Goal: Find specific page/section: Find specific page/section

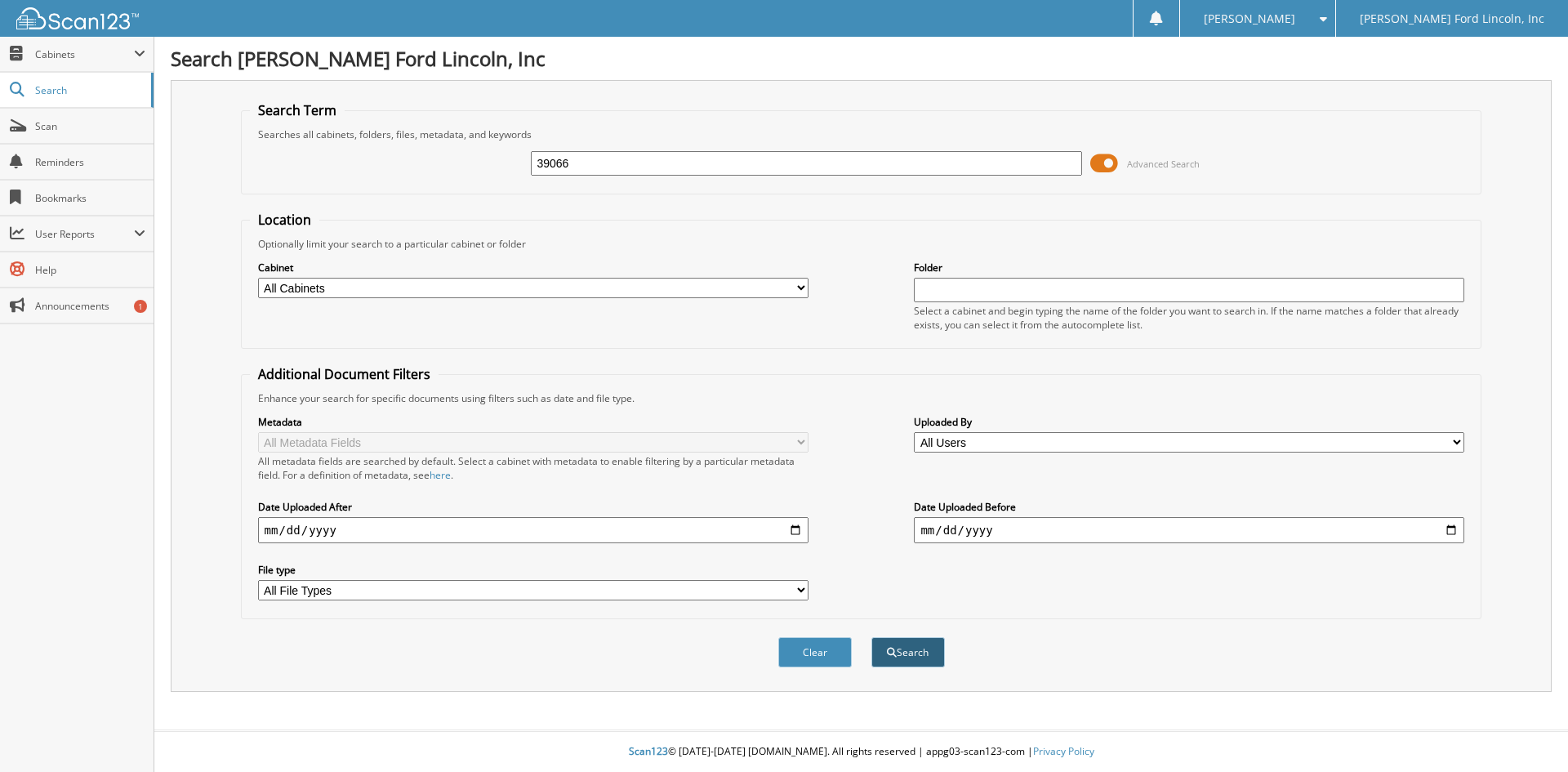
type input "39066"
click at [929, 658] on button "Search" at bounding box center [908, 652] width 73 height 30
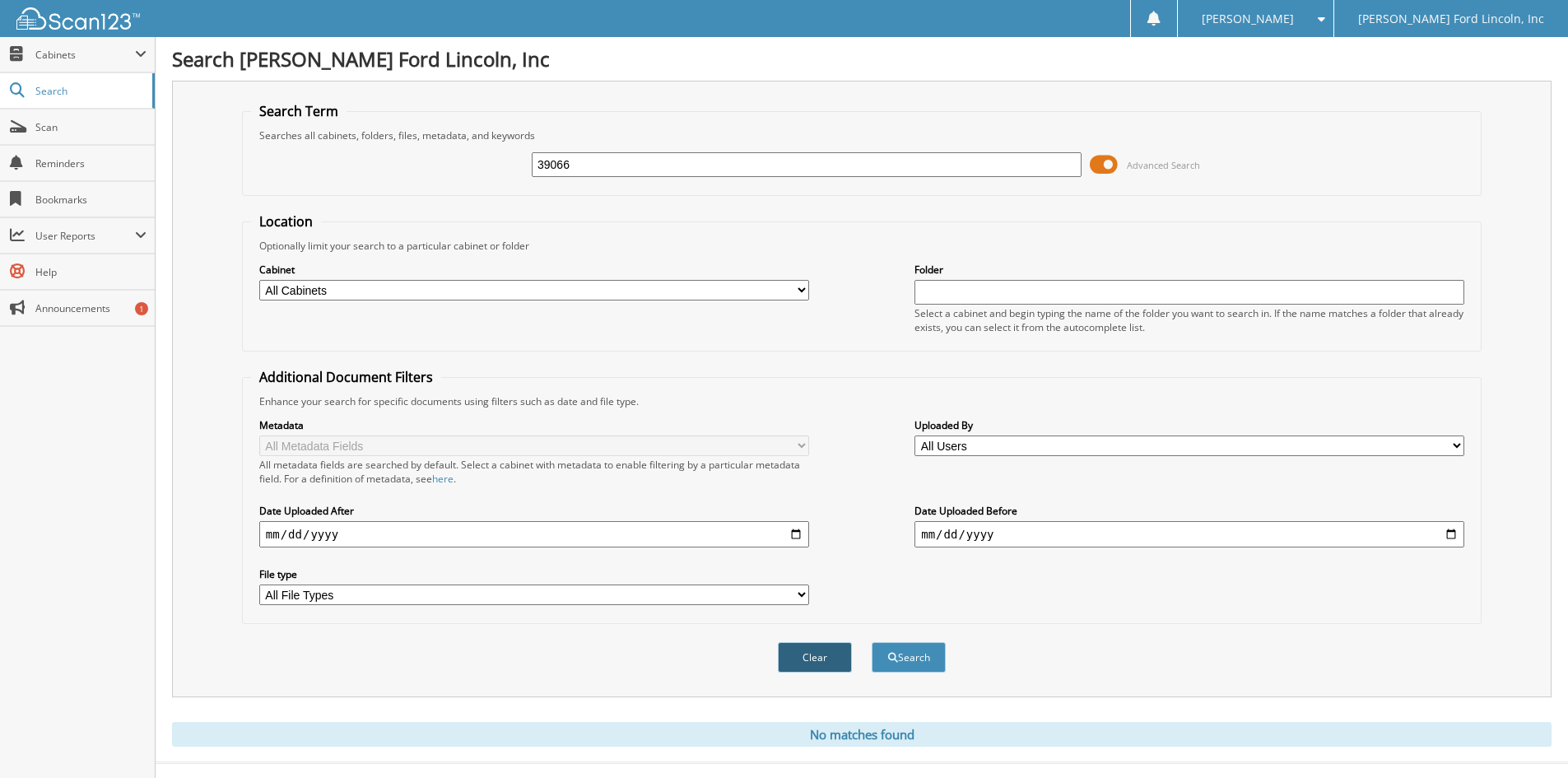
click at [805, 651] on button "Clear" at bounding box center [815, 657] width 74 height 30
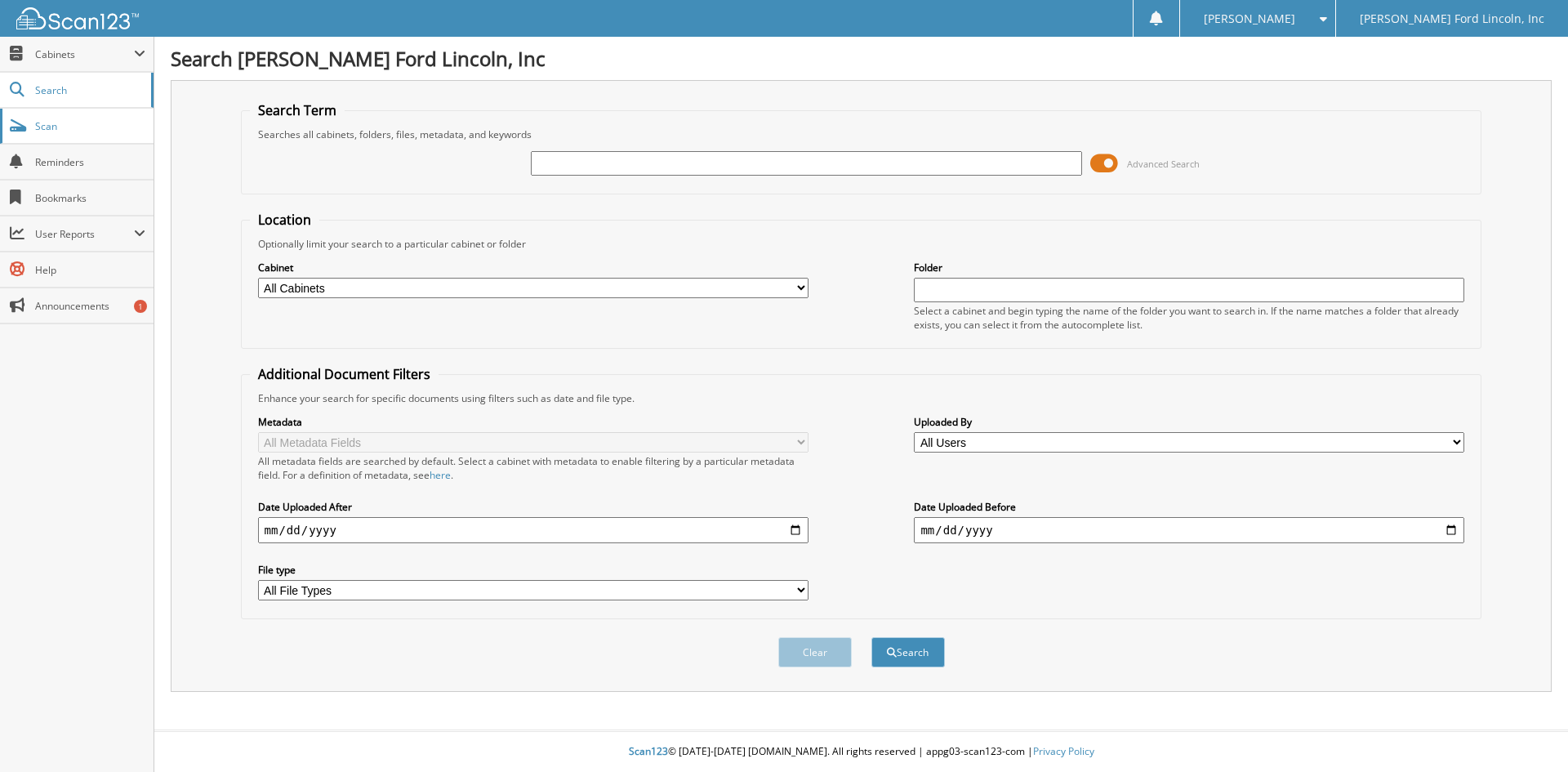
click at [85, 126] on span "Scan" at bounding box center [90, 125] width 110 height 14
